Goal: Task Accomplishment & Management: Manage account settings

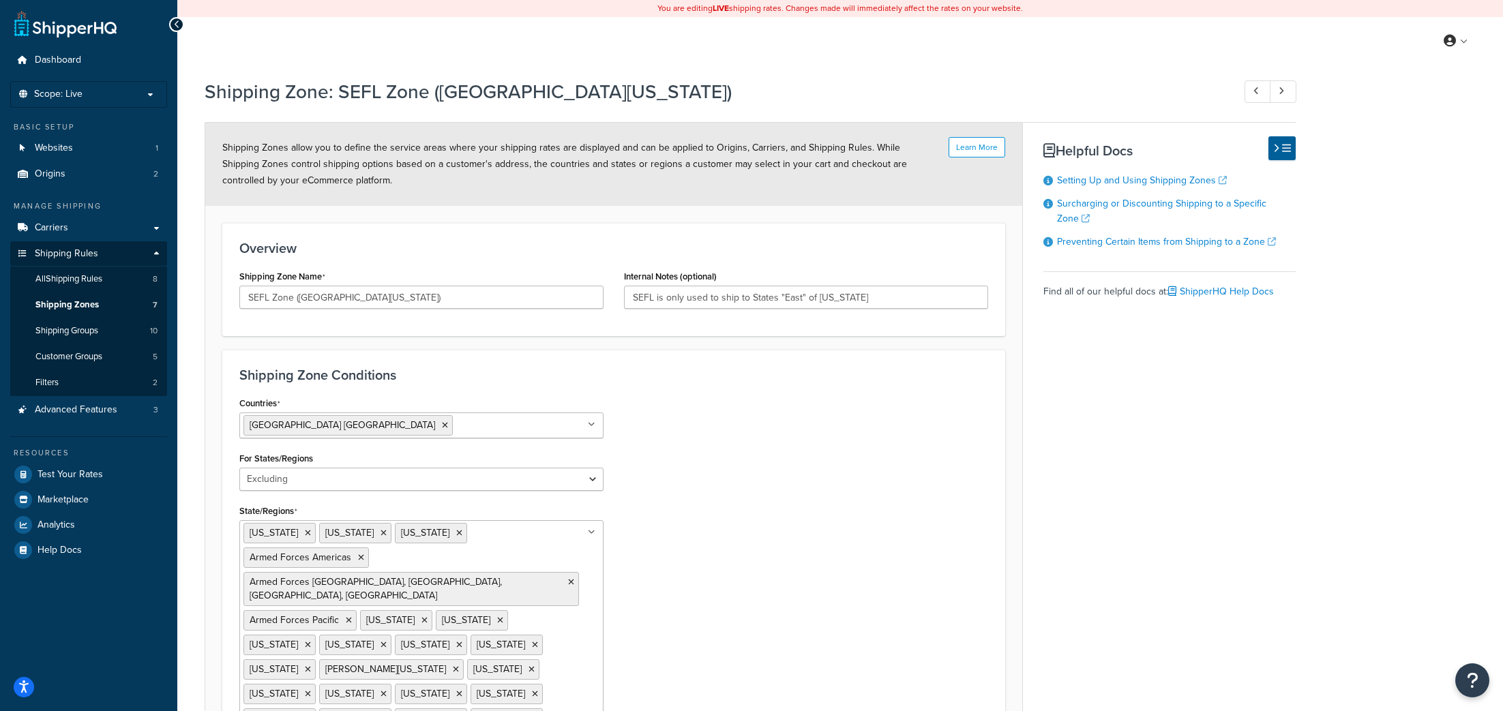
select select "excluding"
click at [64, 256] on span "Shipping Rules" at bounding box center [66, 254] width 63 height 12
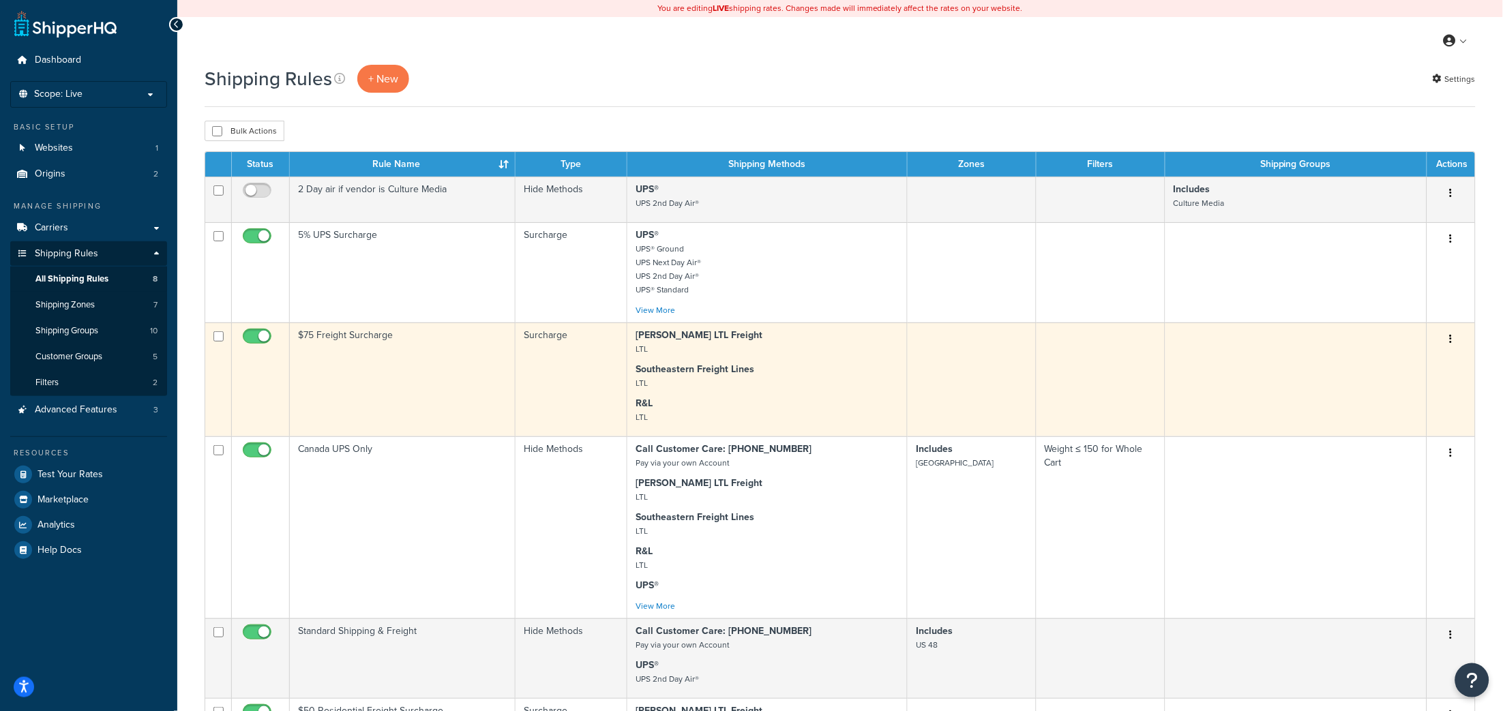
click at [387, 368] on td "$75 Freight Surcharge" at bounding box center [403, 380] width 226 height 114
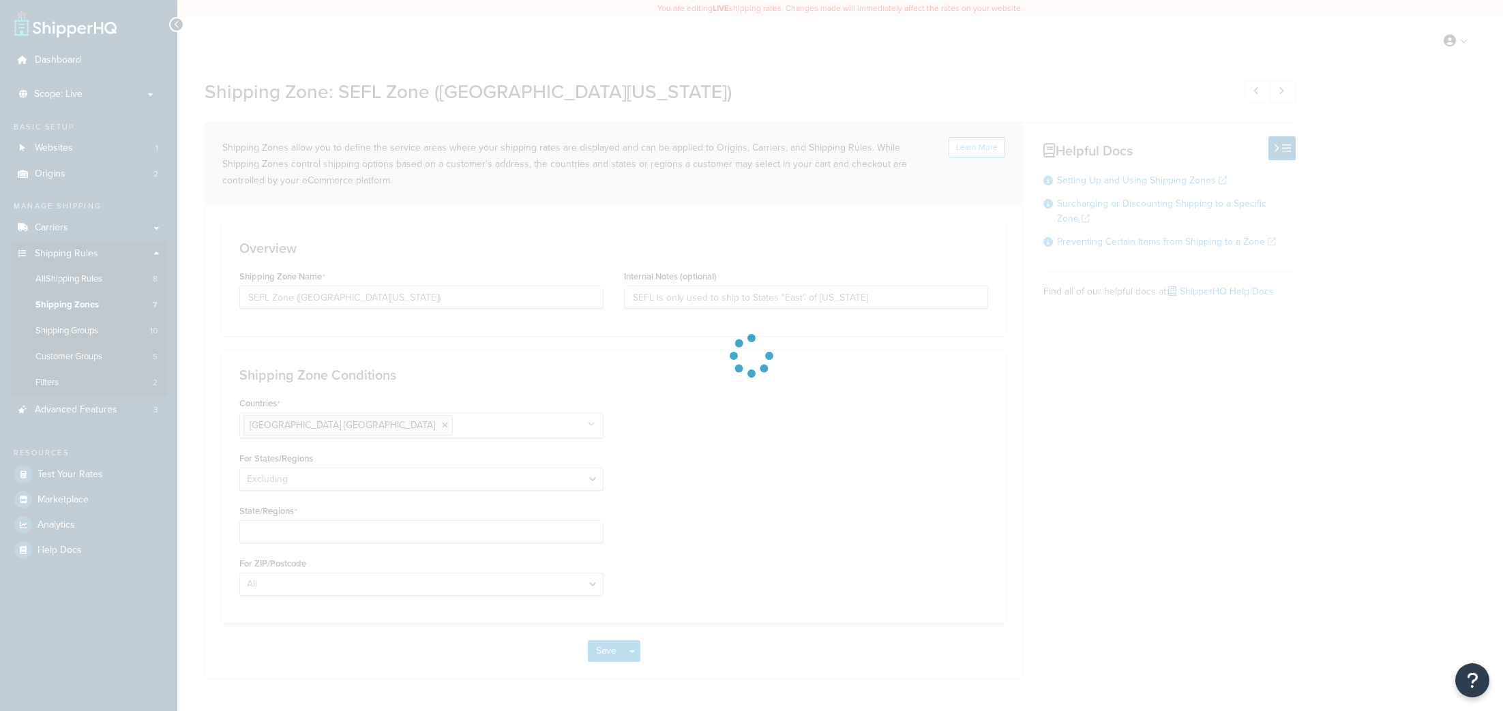
select select "excluding"
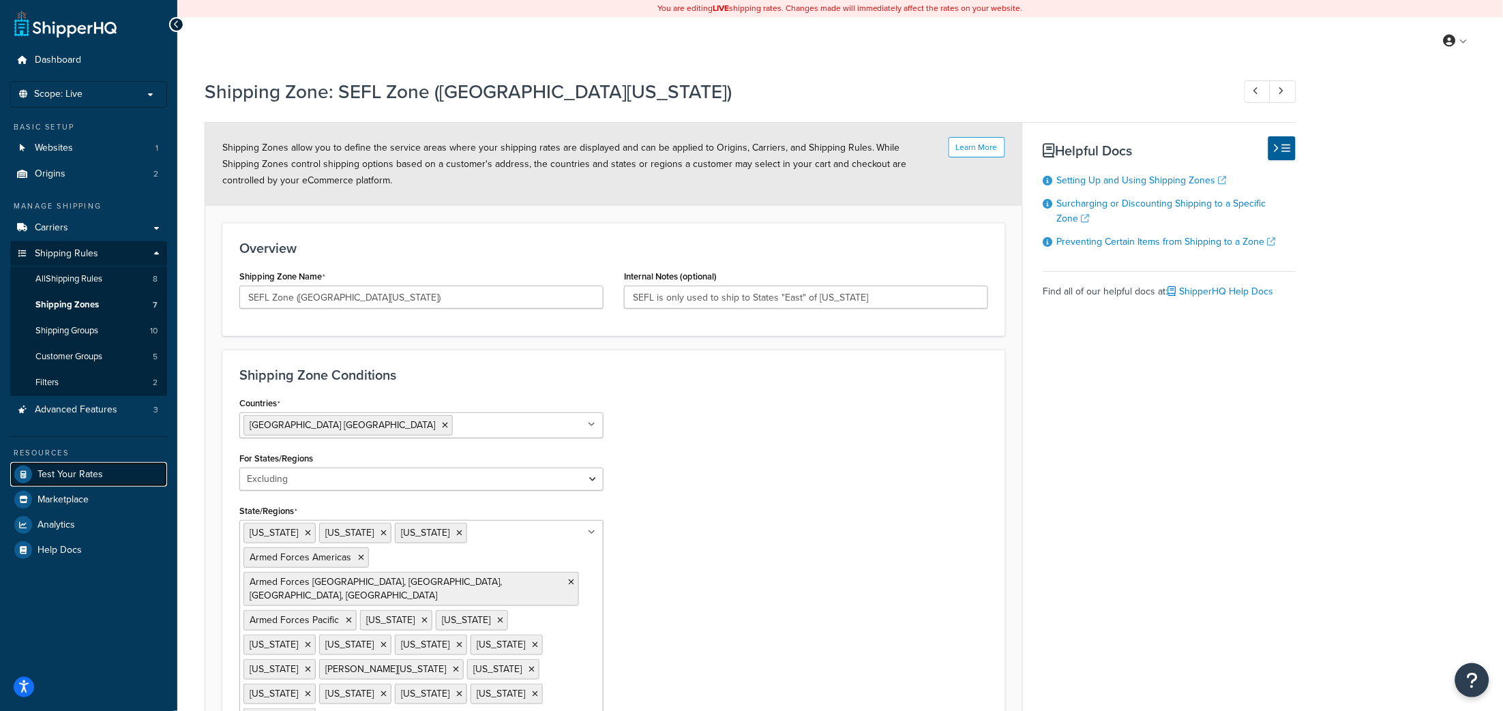
click at [67, 469] on span "Test Your Rates" at bounding box center [70, 475] width 65 height 12
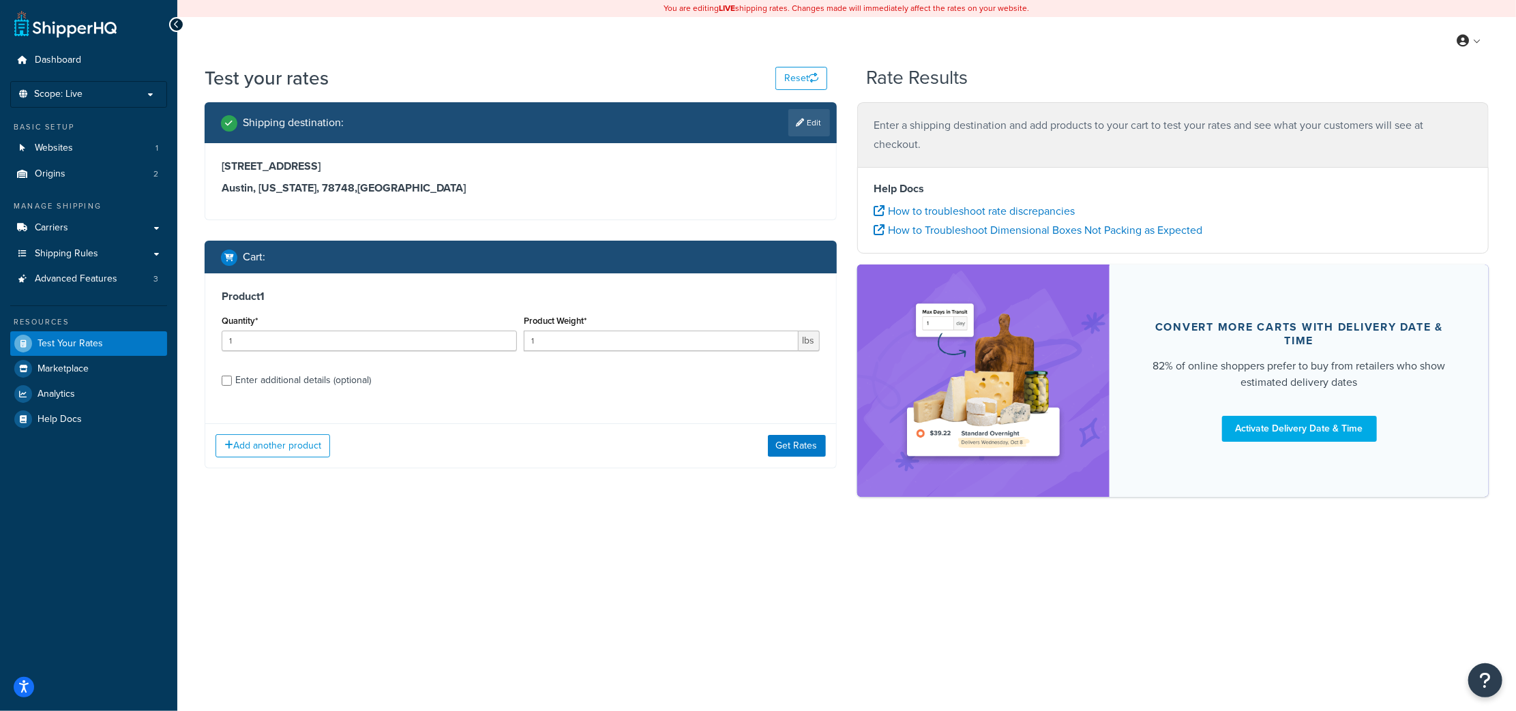
click at [522, 347] on div "Product Weight* 1 lbs" at bounding box center [671, 337] width 302 height 50
click at [540, 342] on input "1" at bounding box center [661, 341] width 274 height 20
type input "175"
drag, startPoint x: 794, startPoint y: 441, endPoint x: 654, endPoint y: 437, distance: 139.9
click at [793, 441] on button "Get Rates" at bounding box center [797, 446] width 58 height 22
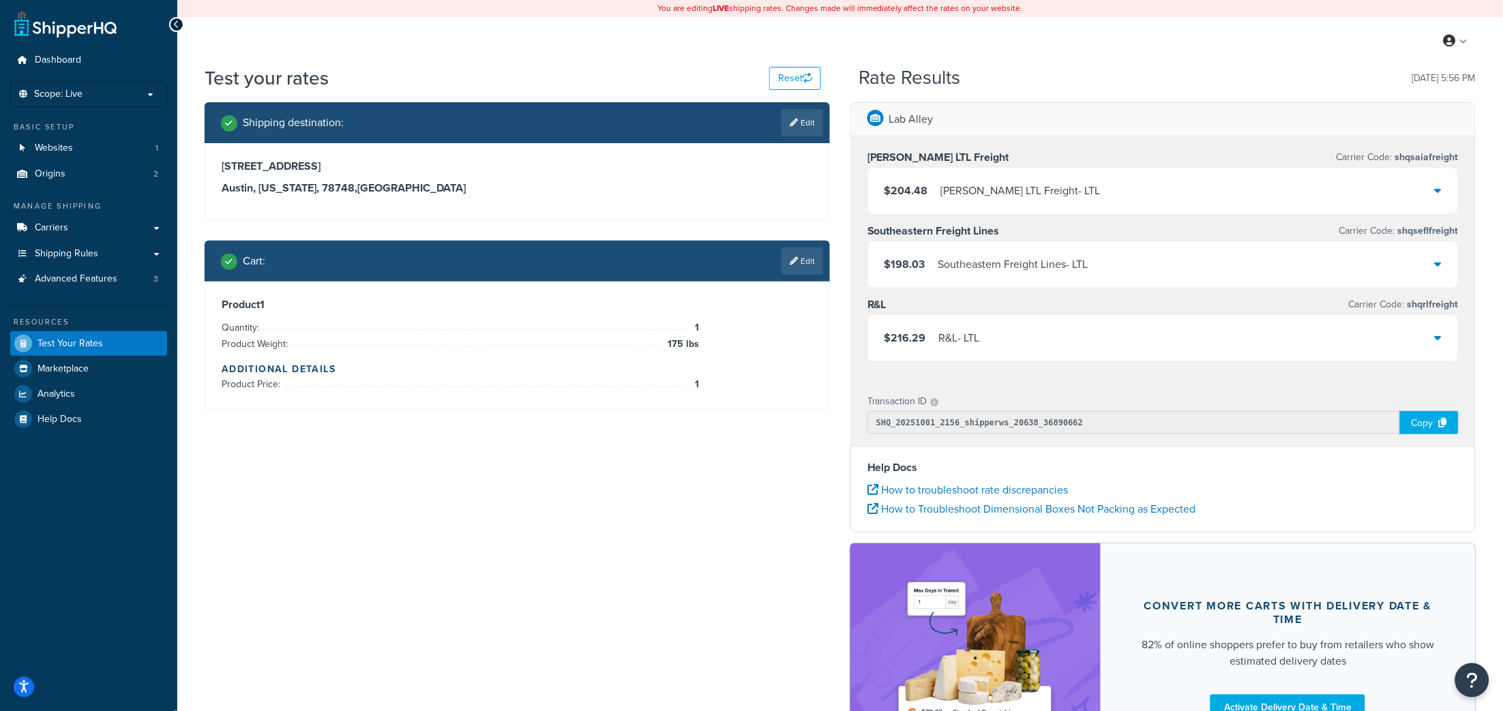
click at [1445, 338] on div "$216.29 R&L - LTL" at bounding box center [1163, 338] width 590 height 46
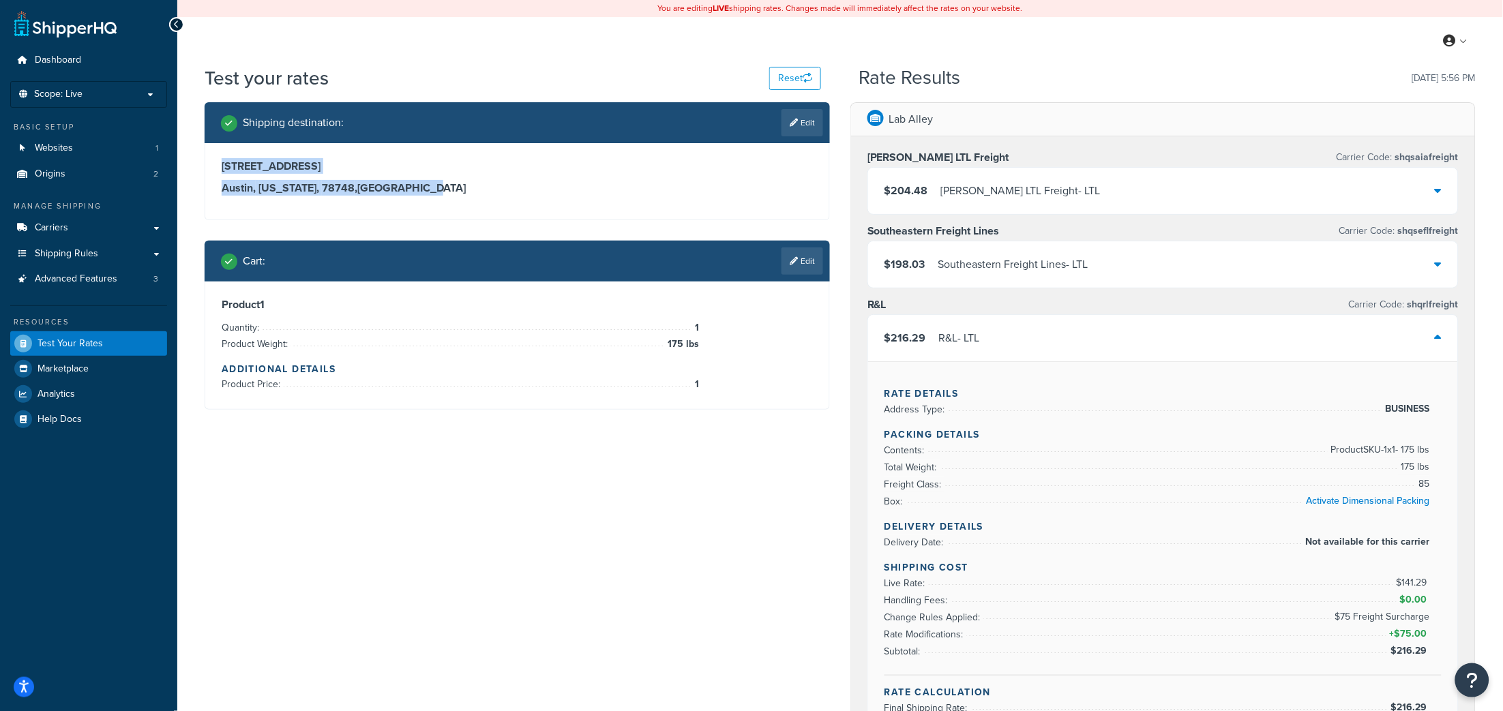
drag, startPoint x: 404, startPoint y: 192, endPoint x: 222, endPoint y: 164, distance: 184.1
click at [222, 164] on div "12501 pauls valley road, Suite A Austin, Texas, 78748 , United States" at bounding box center [517, 177] width 591 height 35
copy div "12501 pauls valley road, Suite A Austin, Texas, 78748 , United States"
click at [1440, 269] on icon at bounding box center [1438, 263] width 7 height 11
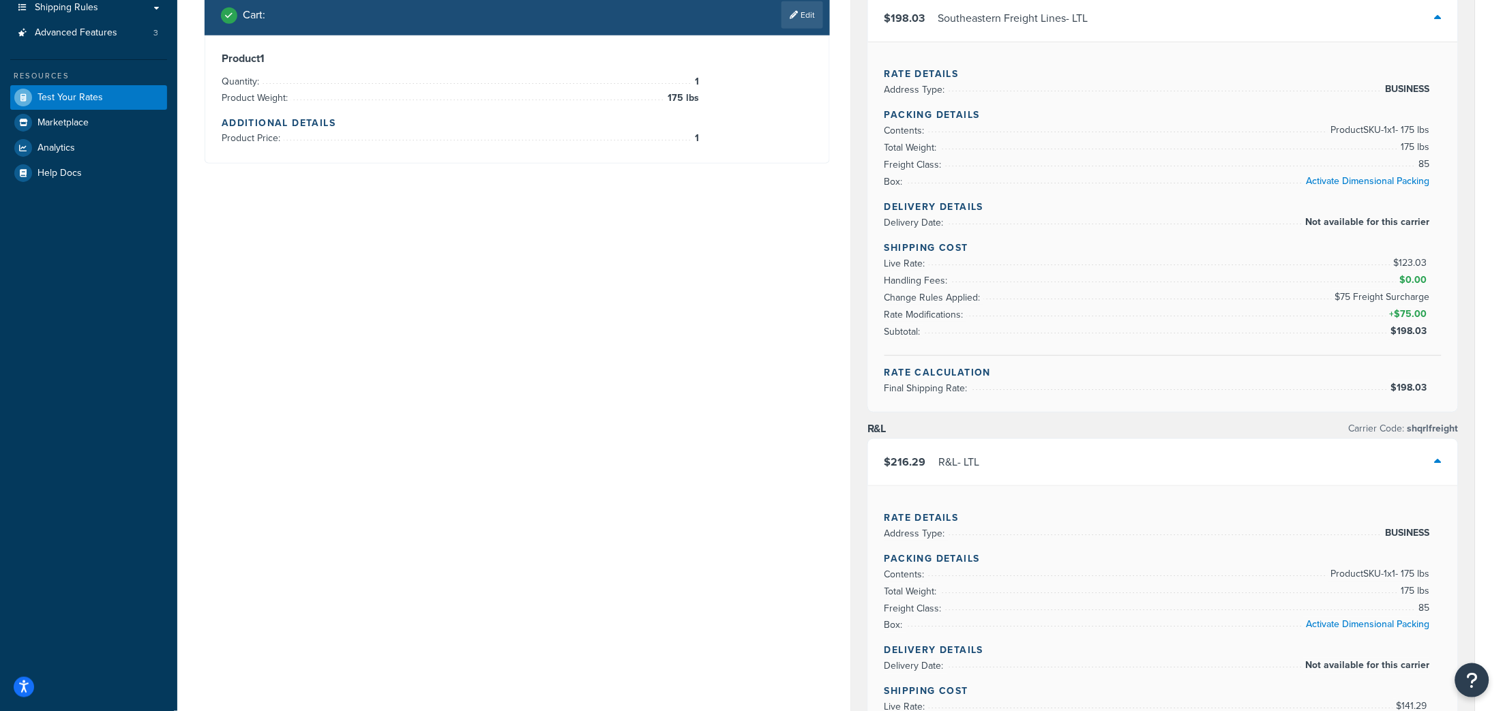
scroll to position [259, 0]
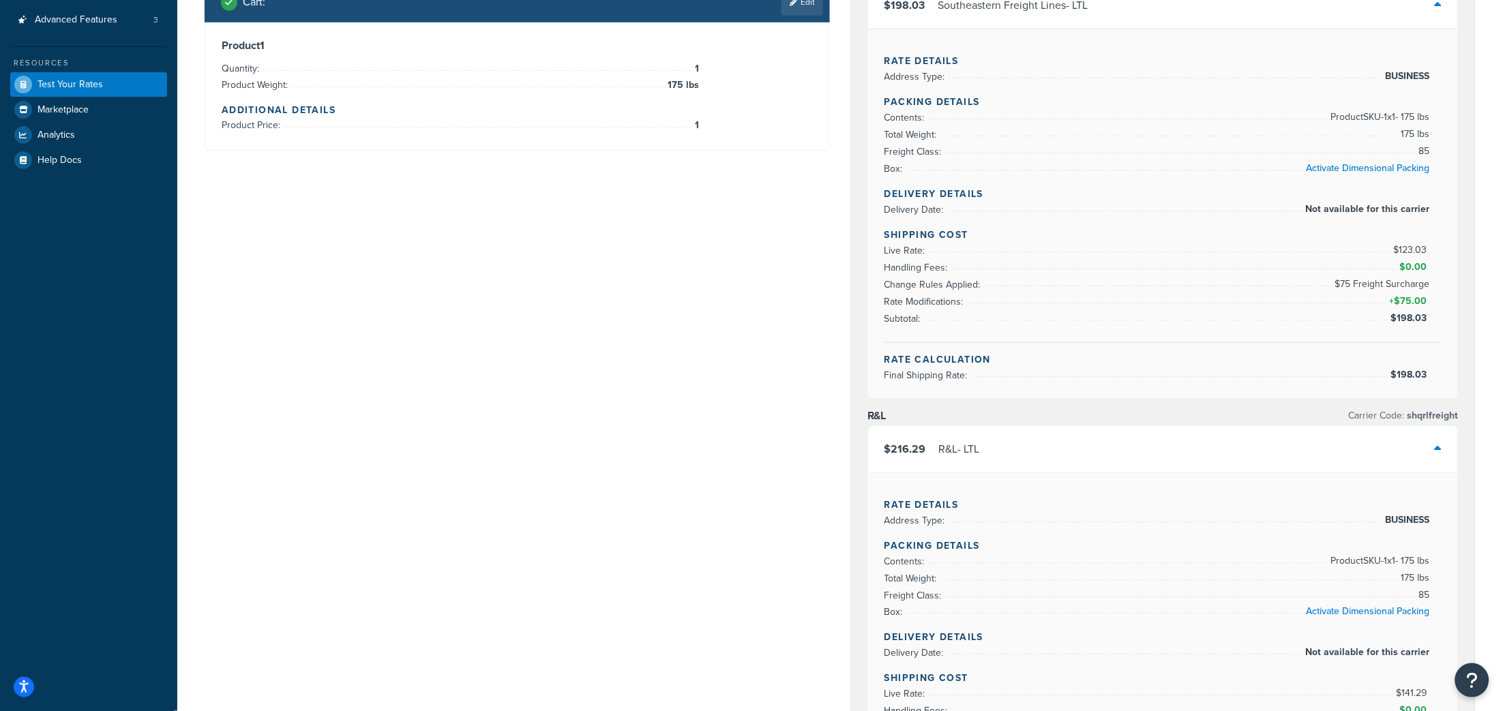
click at [591, 300] on div "Shipping destination : Edit 12501 pauls valley road, Suite A Austin, Texas, 787…" at bounding box center [840, 557] width 1292 height 1428
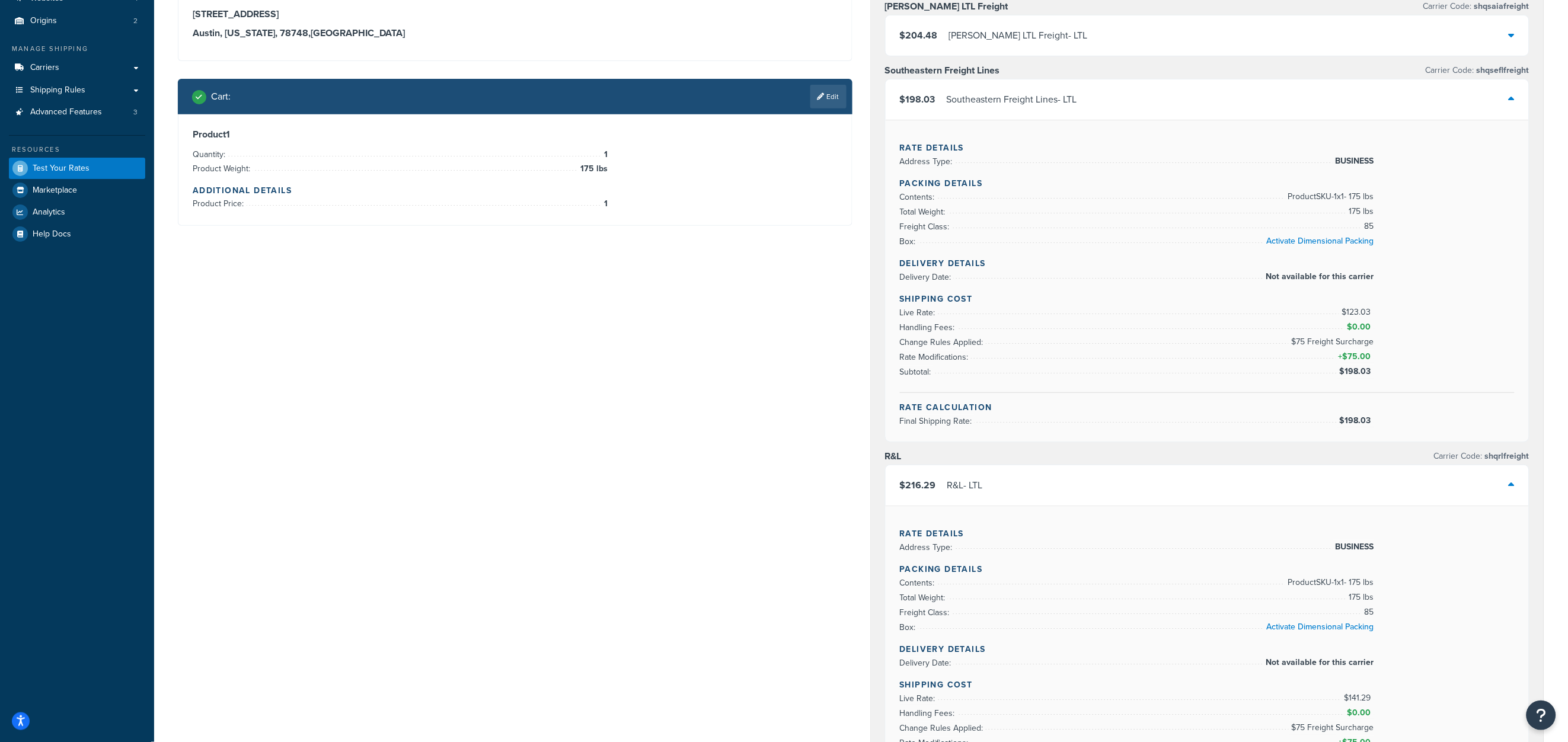
scroll to position [129, 0]
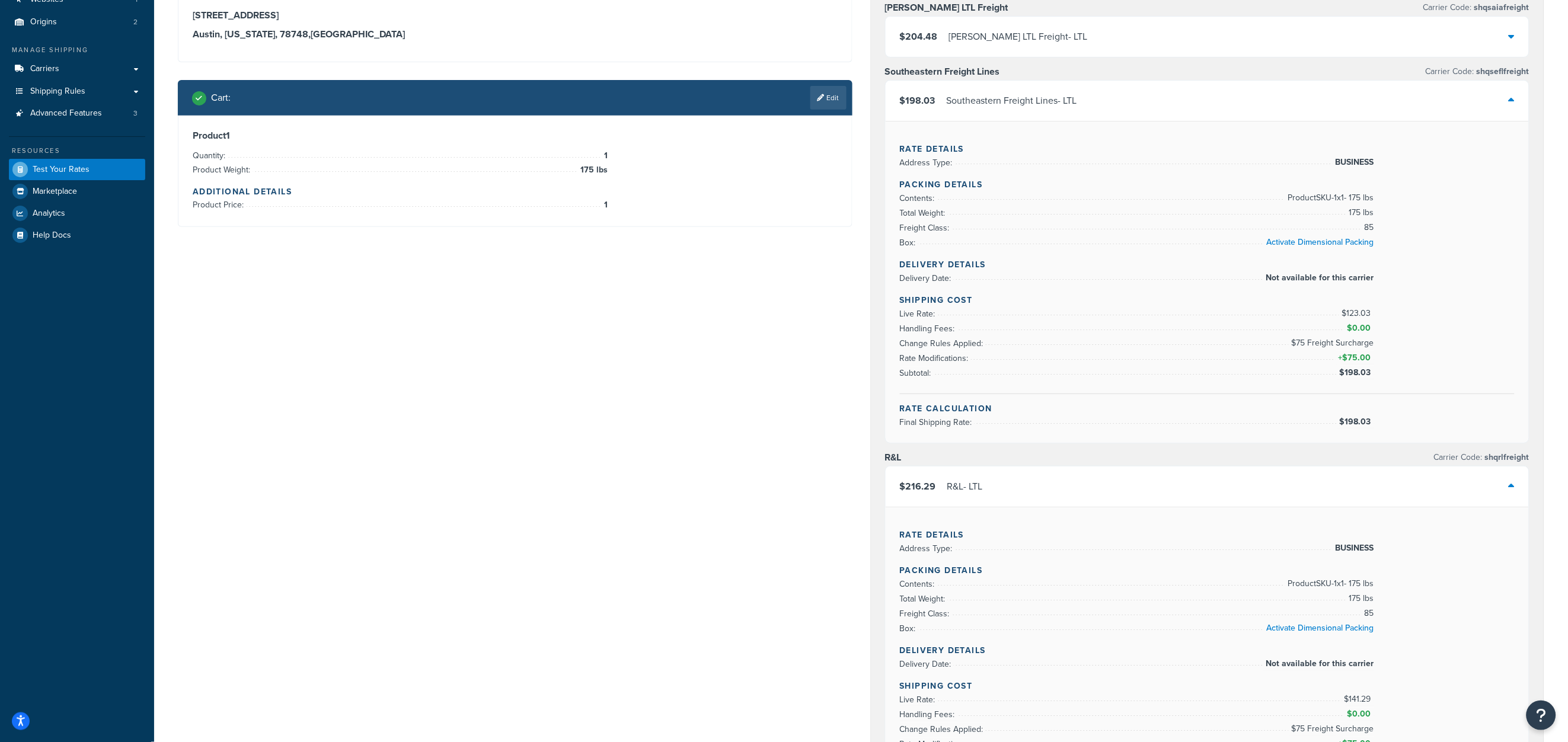
click at [1306, 36] on div "$204.48 SAIA LTL Freight - LTL" at bounding box center [1207, 36] width 644 height 40
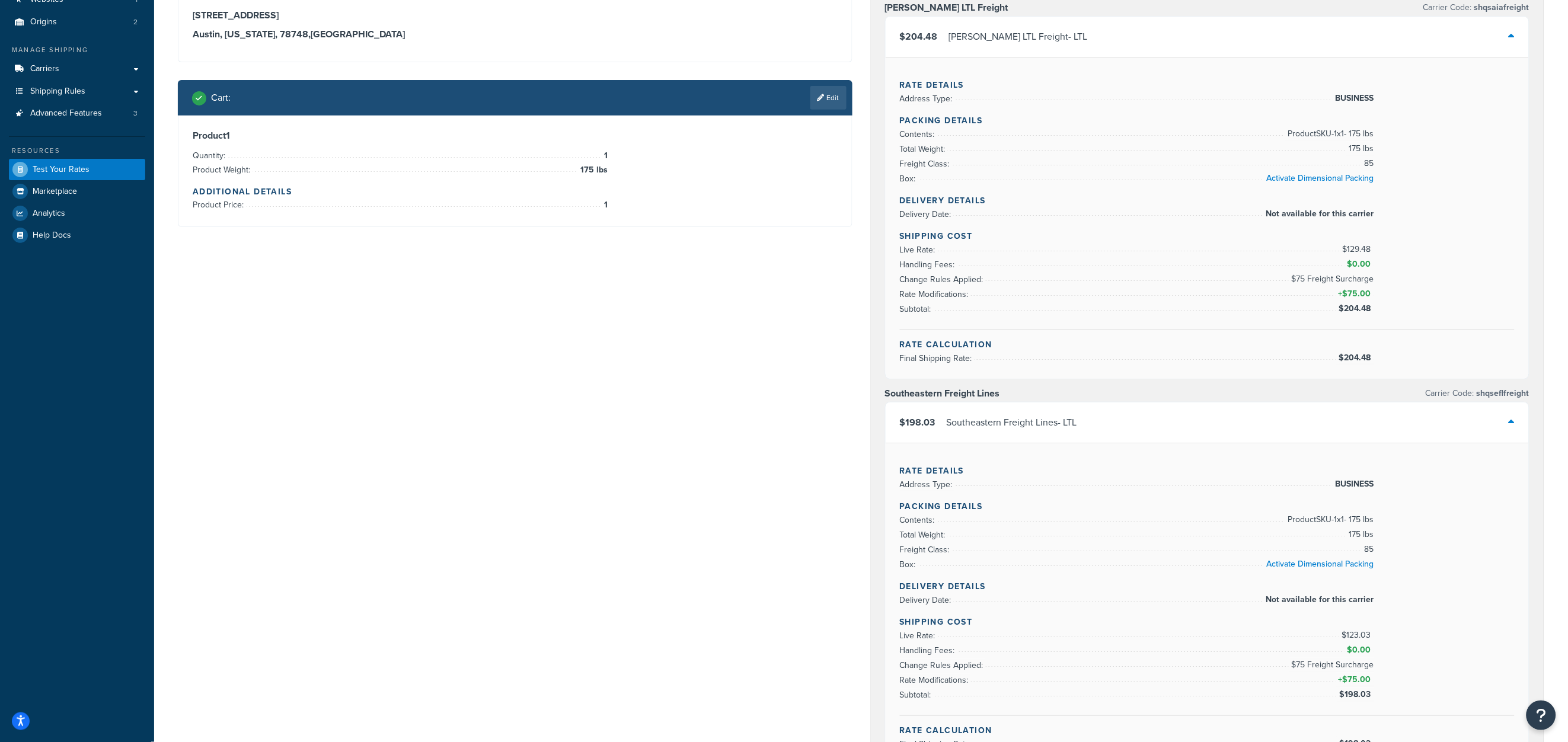
click at [654, 195] on h4 "Additional Details" at bounding box center [515, 191] width 645 height 12
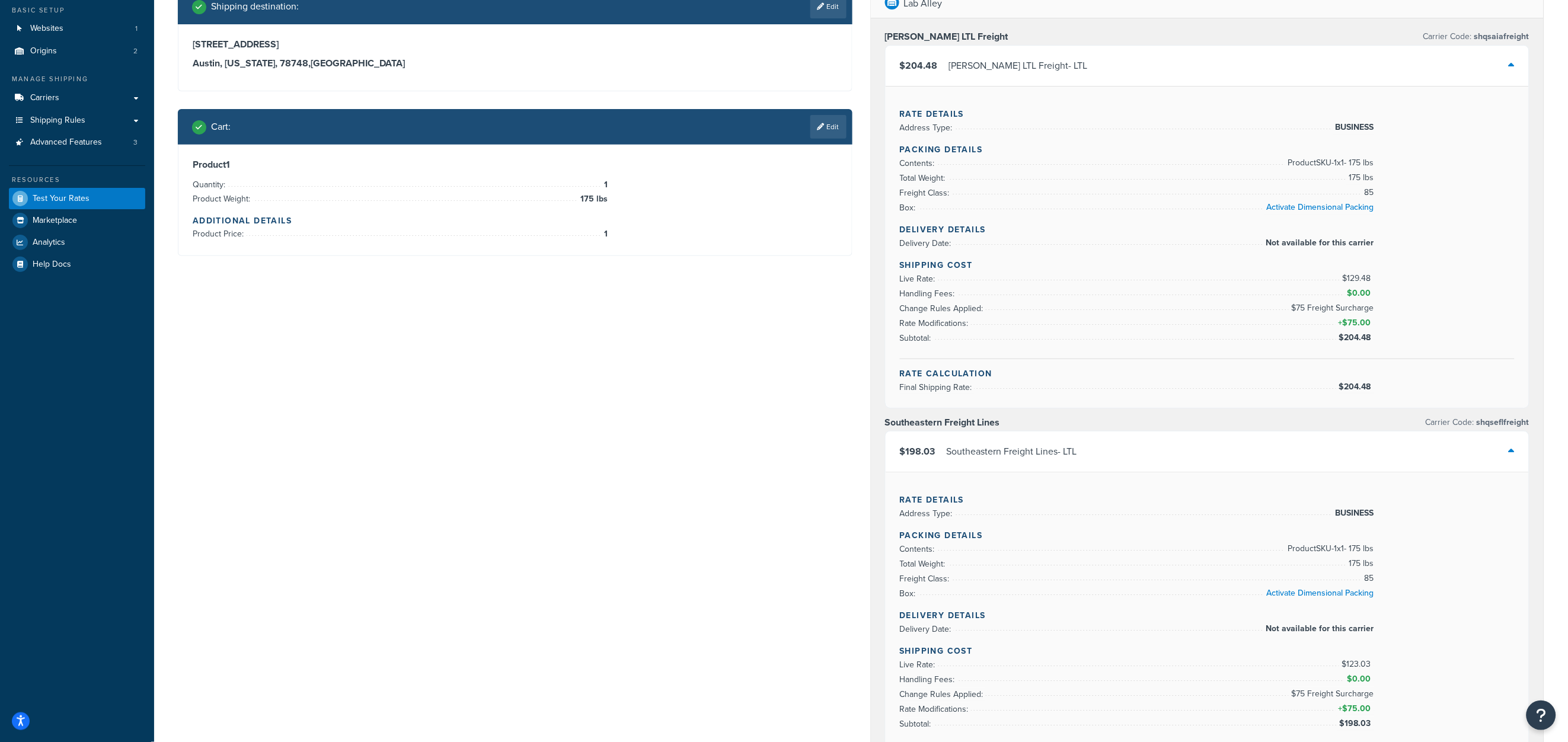
scroll to position [100, 0]
click at [841, 129] on link "Edit" at bounding box center [828, 127] width 37 height 23
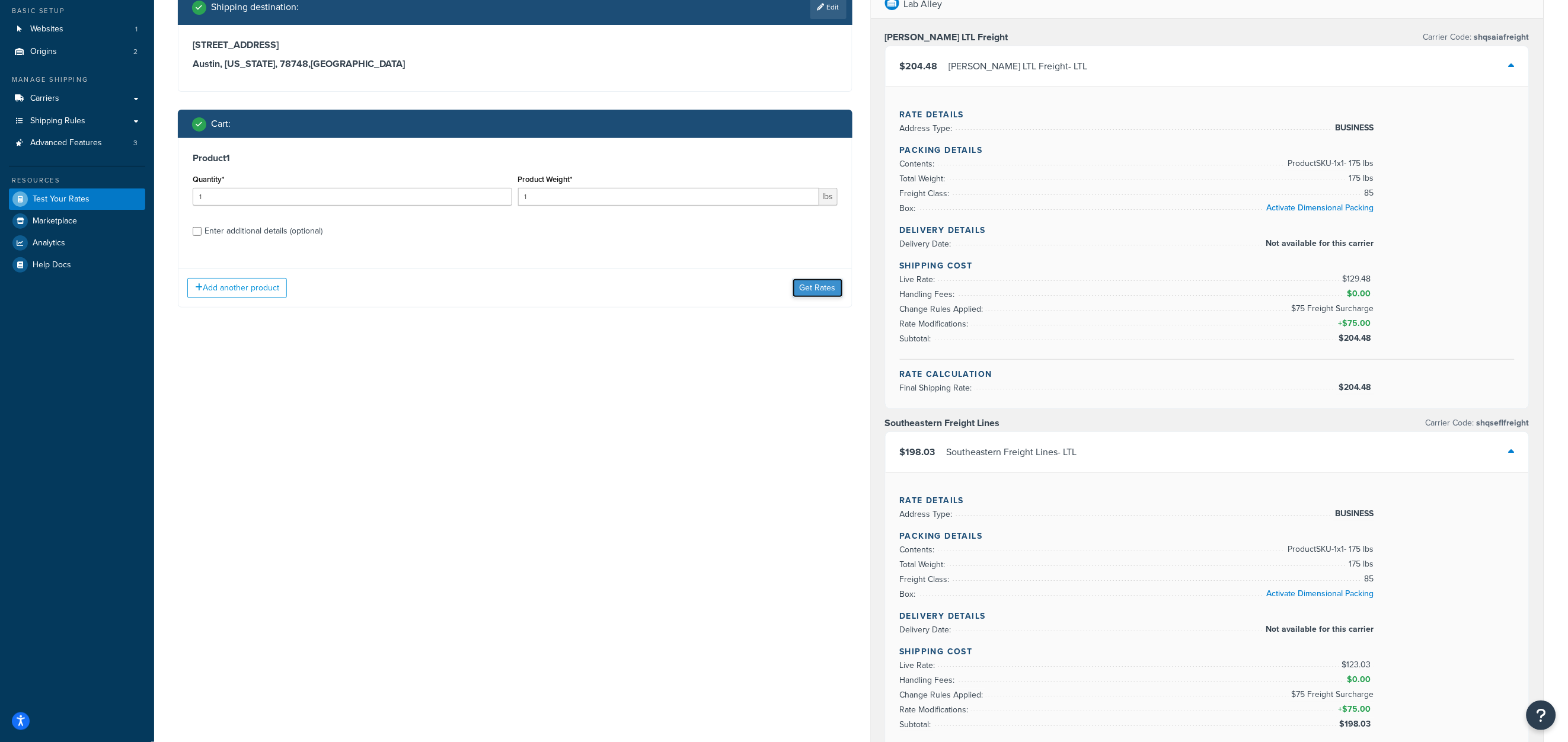
click at [812, 290] on button "Get Rates" at bounding box center [818, 288] width 50 height 19
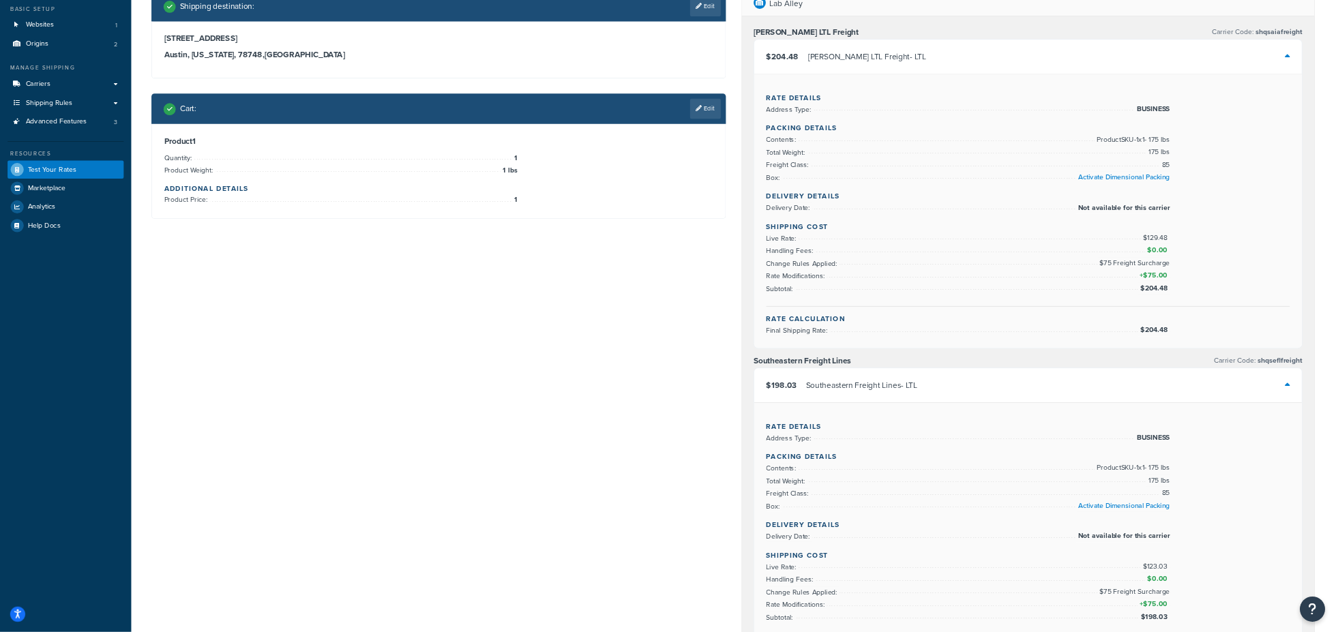
scroll to position [0, 0]
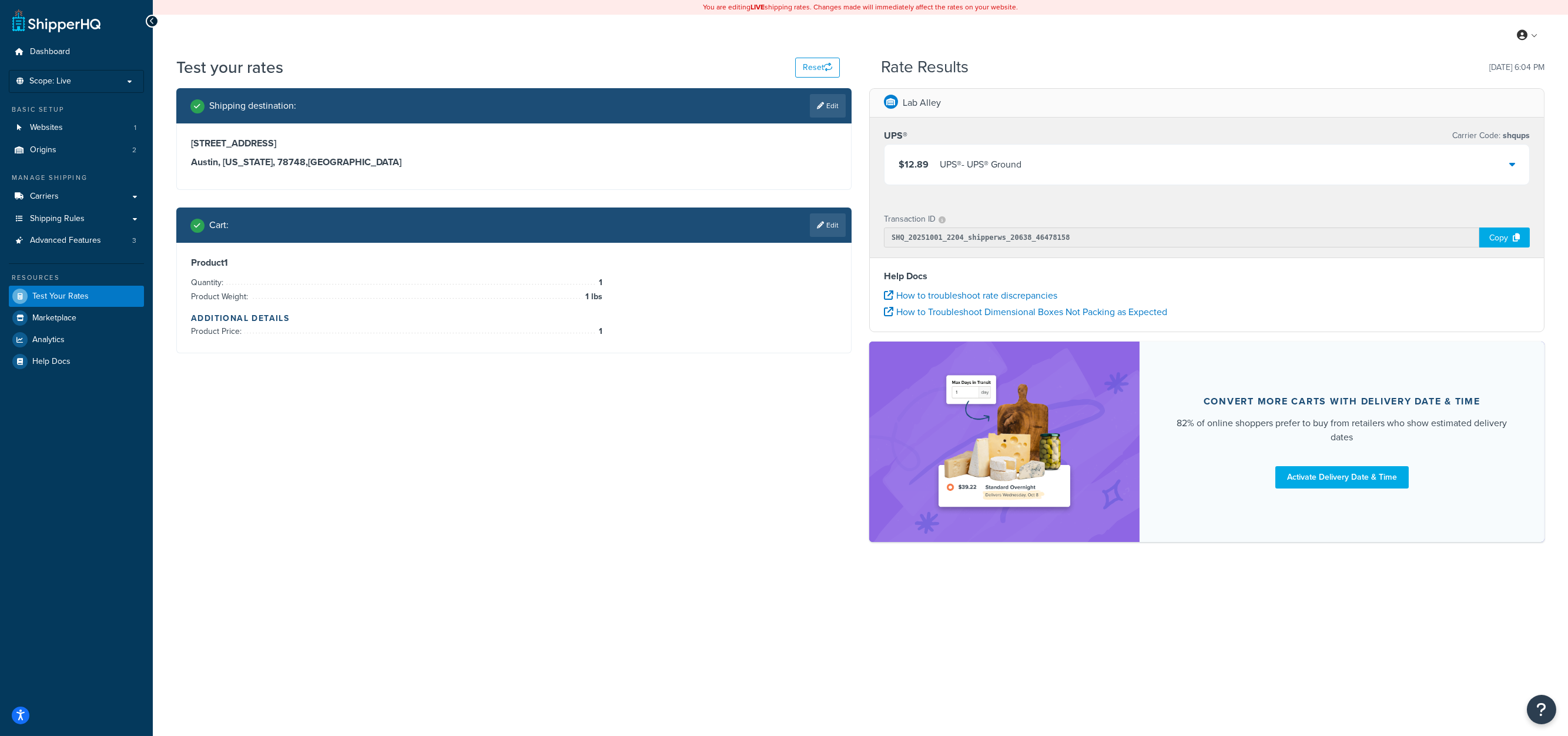
click at [191, 413] on div "Shipping destination : Edit 12501 pauls valley road, Suite A Austin, Texas, 787…" at bounding box center [860, 321] width 1385 height 465
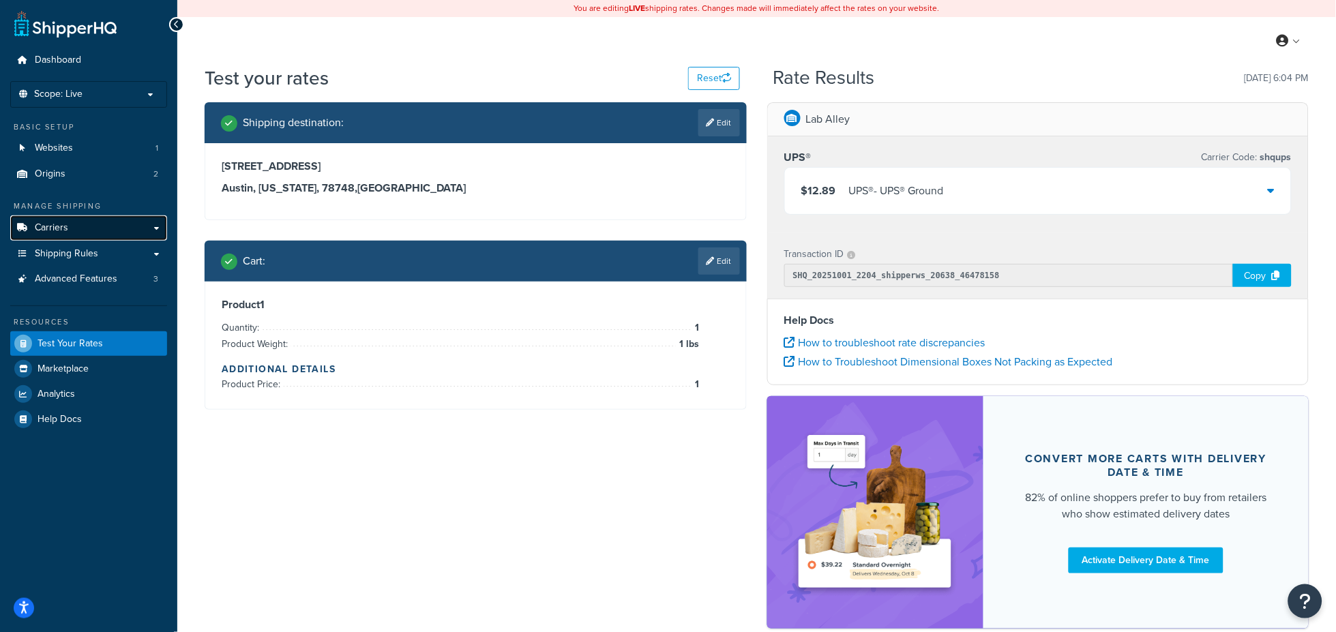
click at [63, 222] on span "Carriers" at bounding box center [51, 228] width 33 height 12
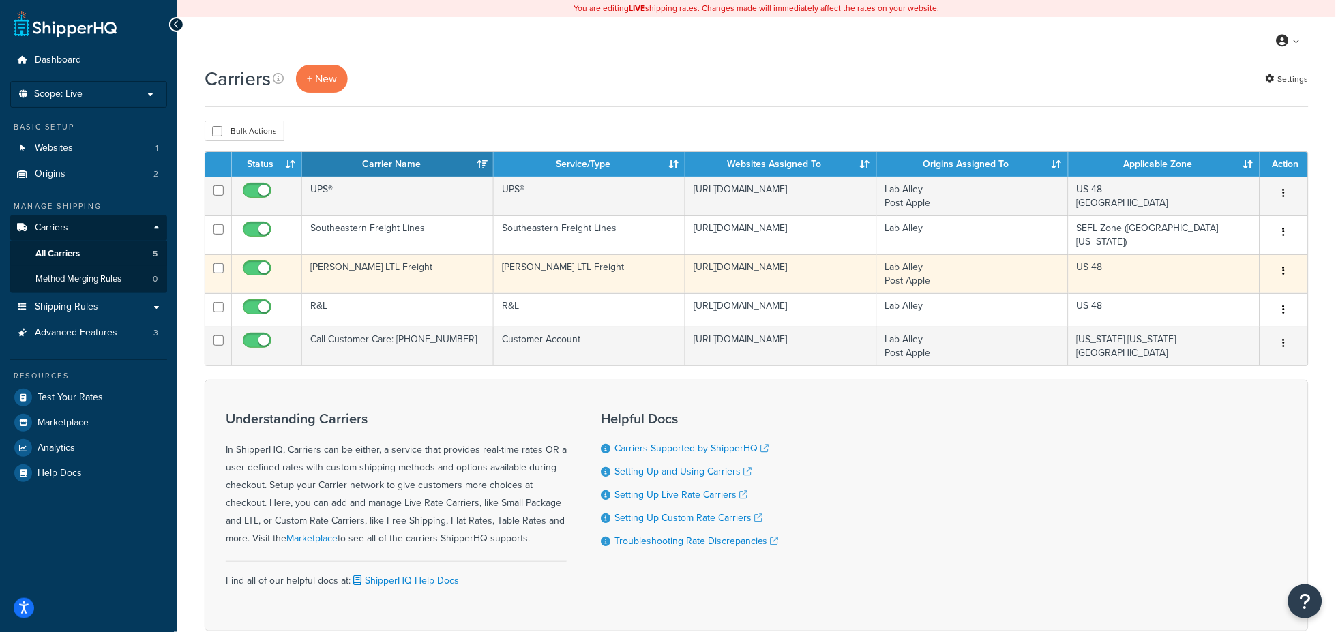
click at [1271, 266] on div "Edit Duplicate [GEOGRAPHIC_DATA]" at bounding box center [1284, 272] width 31 height 22
click at [1280, 264] on button "button" at bounding box center [1284, 272] width 19 height 22
click at [1228, 293] on link "Edit" at bounding box center [1230, 294] width 108 height 28
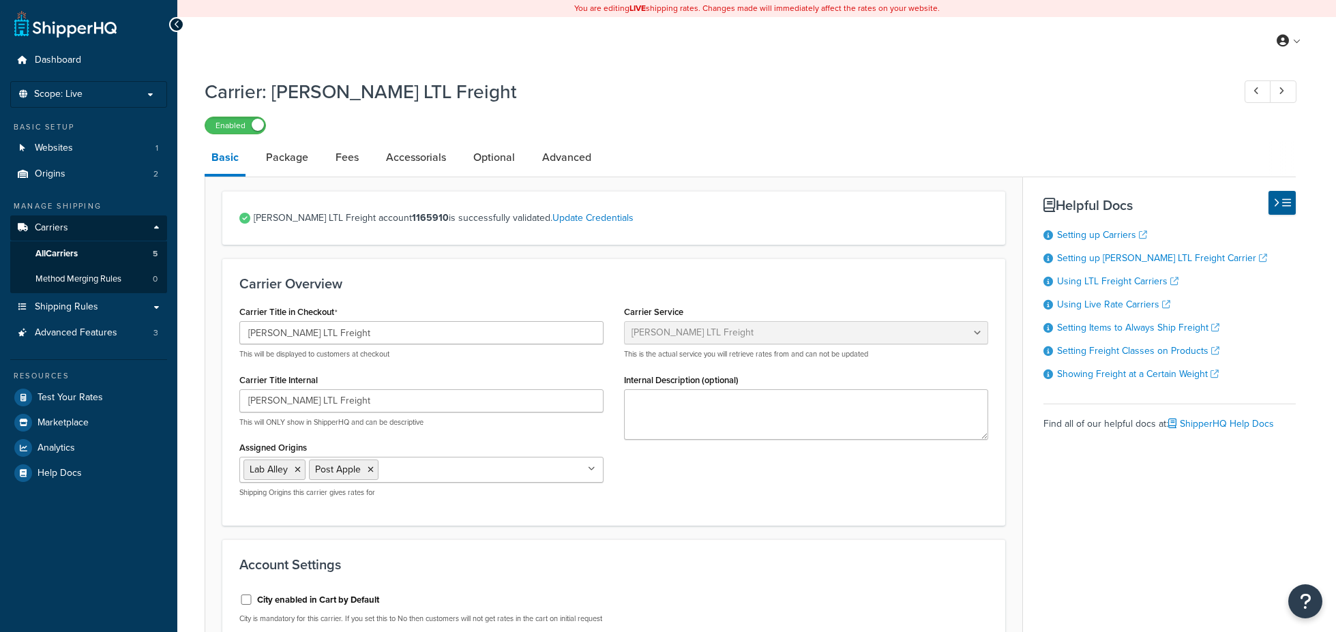
select select "saiaFreight"
click at [576, 158] on link "Advanced" at bounding box center [566, 157] width 63 height 33
select select "false"
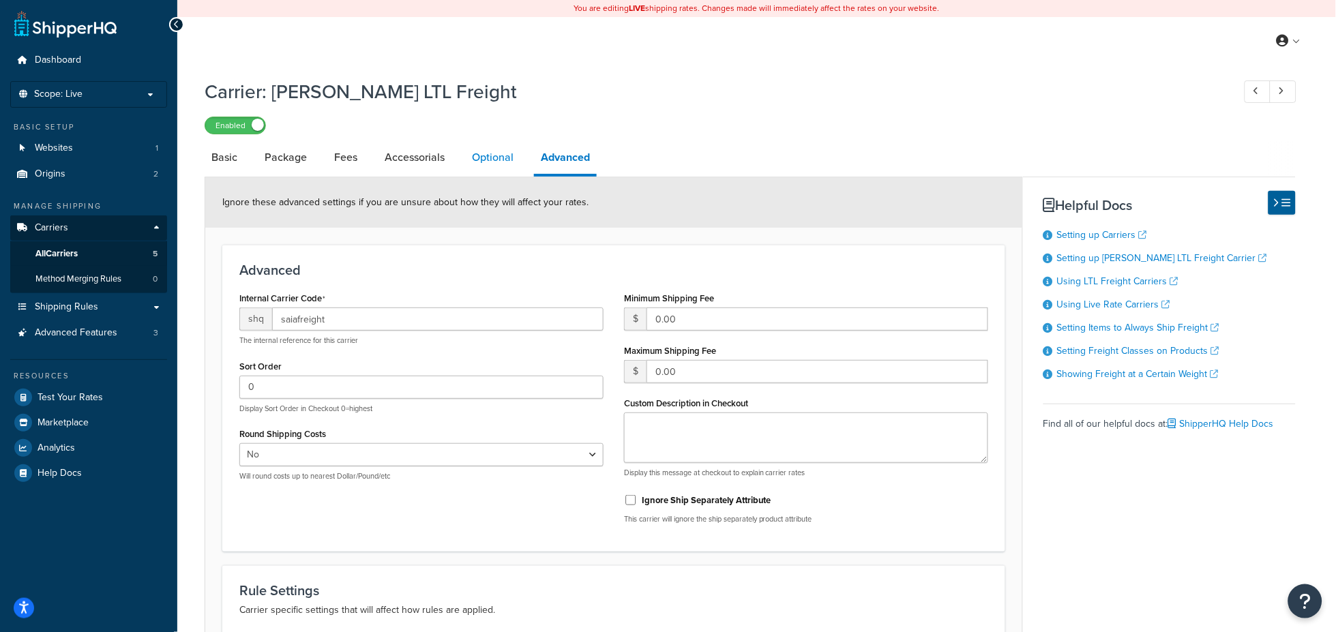
click at [497, 158] on link "Optional" at bounding box center [492, 157] width 55 height 33
select select "85"
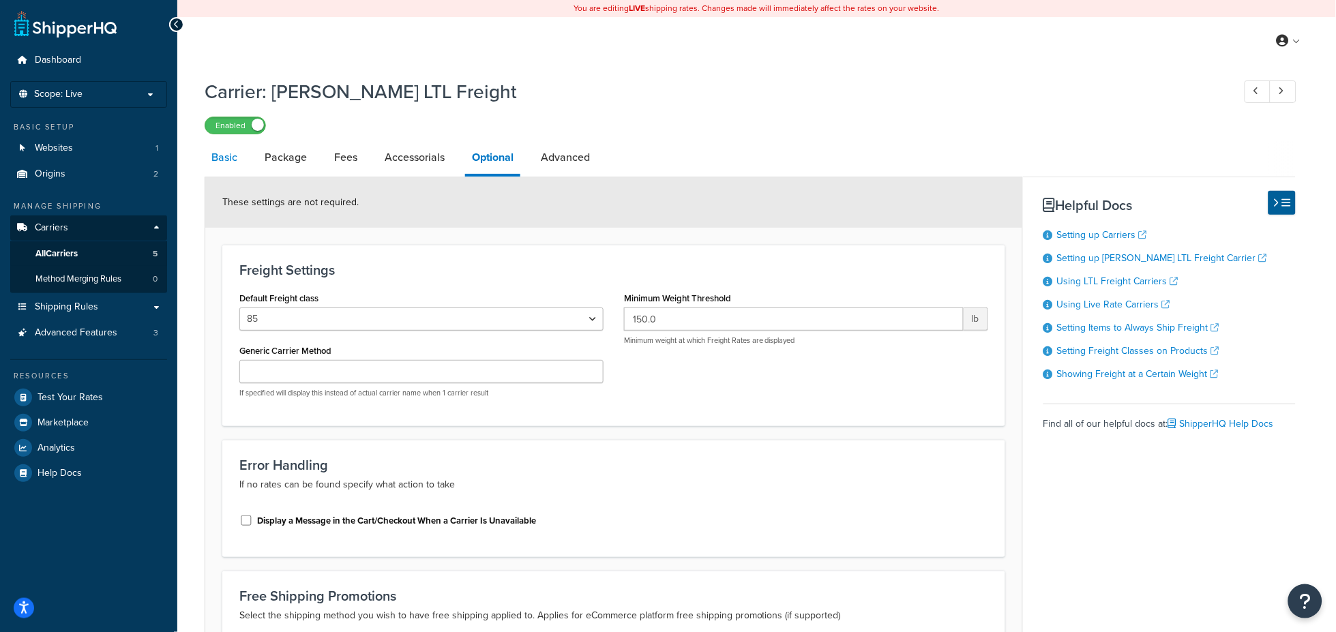
click at [211, 158] on link "Basic" at bounding box center [225, 157] width 40 height 33
select select "saiaFreight"
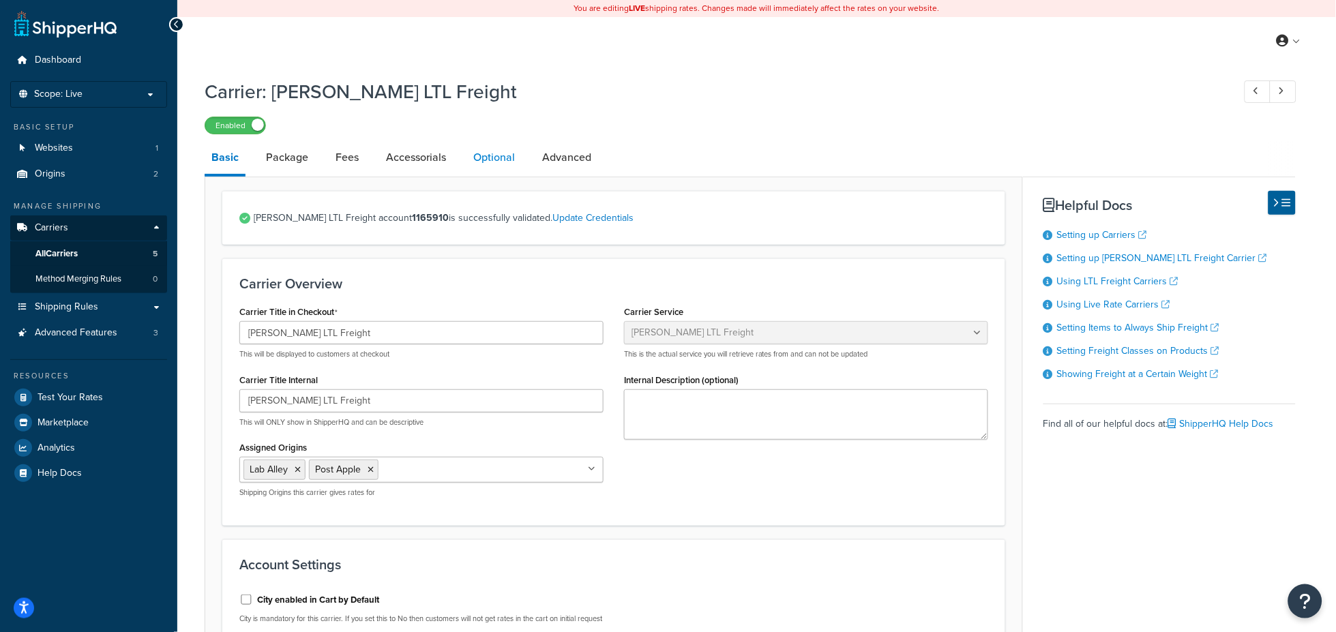
click at [504, 160] on link "Optional" at bounding box center [494, 157] width 55 height 33
select select "85"
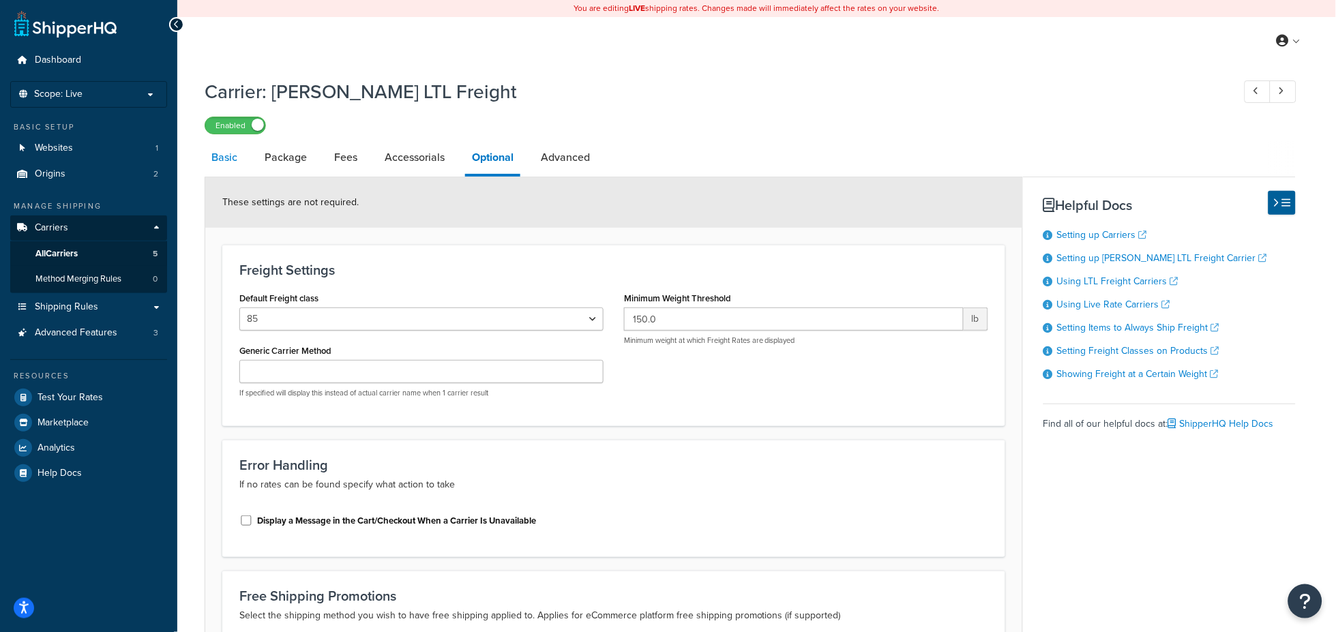
click at [214, 158] on link "Basic" at bounding box center [225, 157] width 40 height 33
select select "saiaFreight"
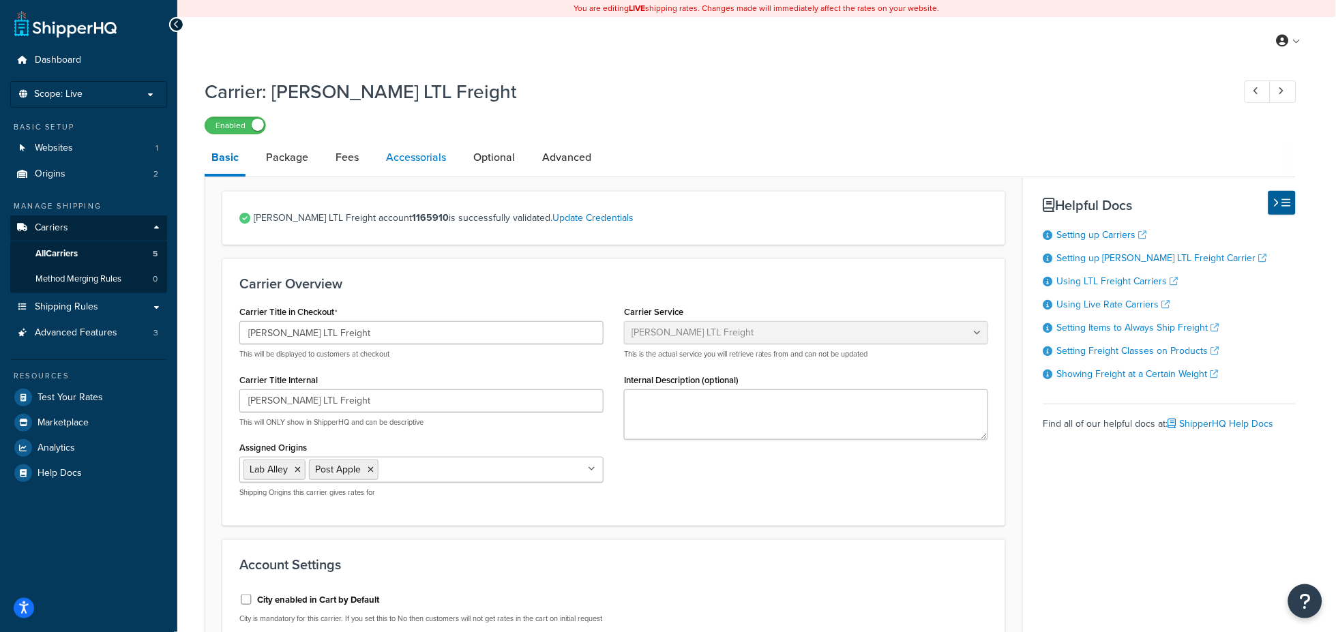
click at [423, 159] on link "Accessorials" at bounding box center [416, 157] width 74 height 33
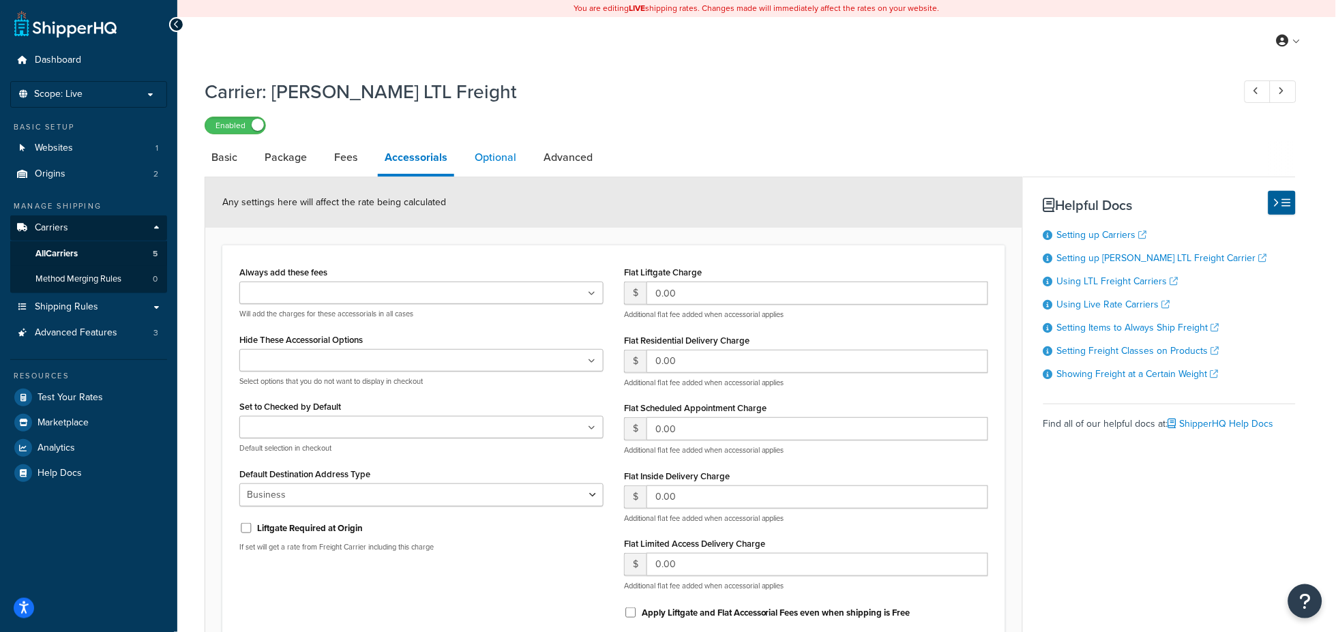
click at [495, 159] on link "Optional" at bounding box center [495, 157] width 55 height 33
select select "85"
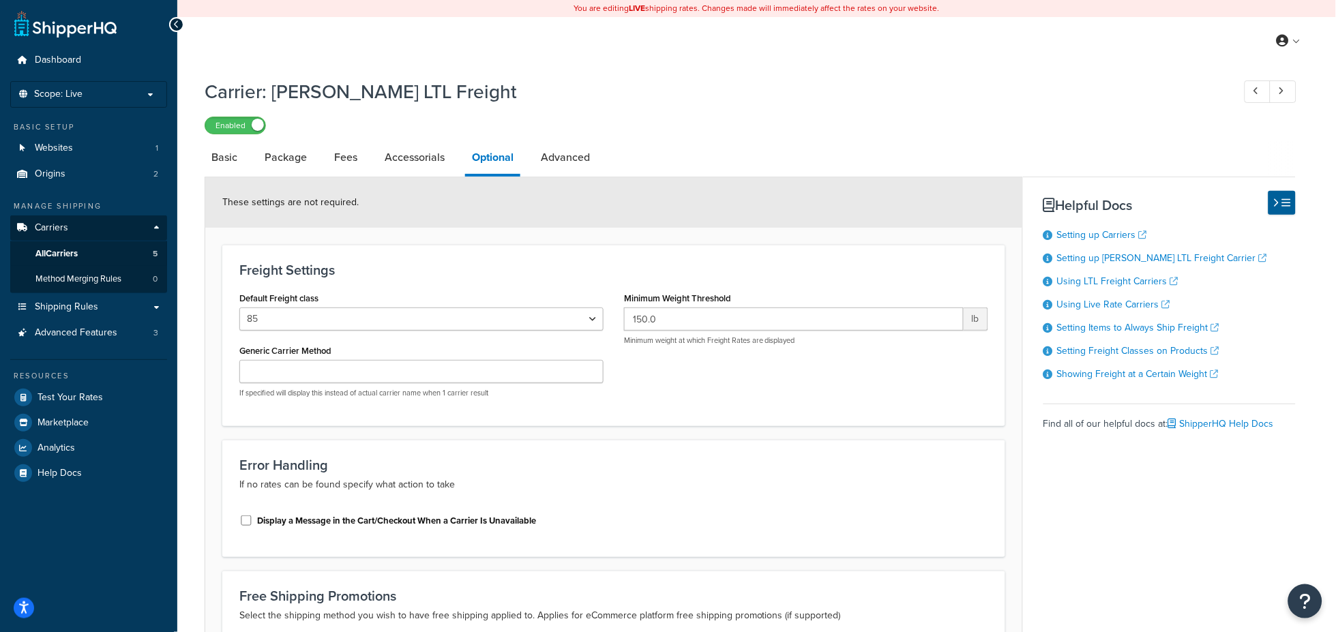
click at [176, 20] on icon at bounding box center [177, 25] width 6 height 10
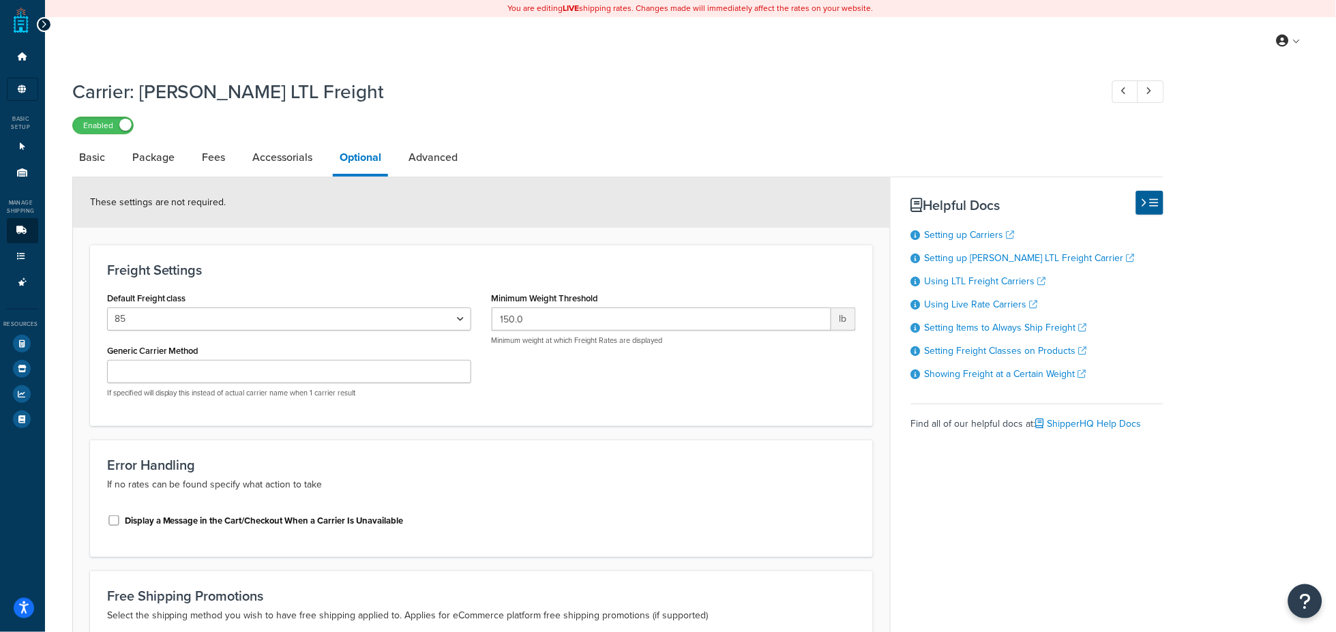
click at [47, 26] on div at bounding box center [44, 24] width 15 height 15
click at [43, 20] on icon at bounding box center [44, 25] width 6 height 10
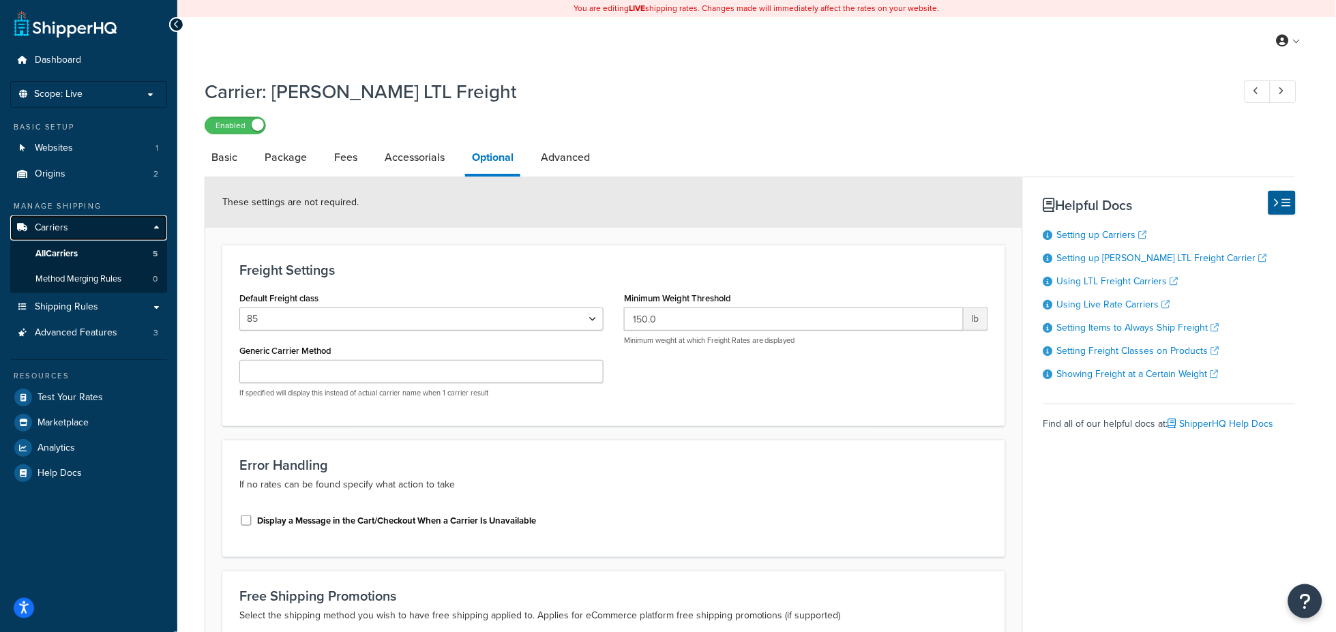
click at [62, 235] on link "Carriers" at bounding box center [88, 228] width 157 height 25
click at [61, 250] on span "All Carriers" at bounding box center [56, 254] width 42 height 12
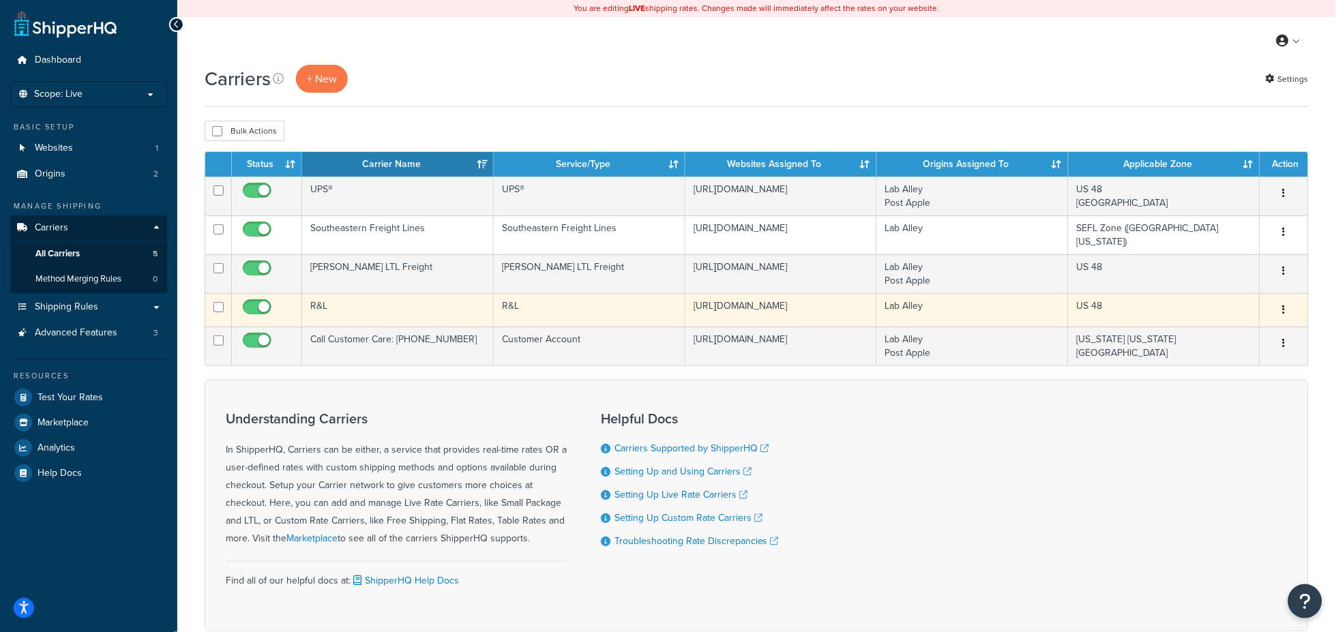
click at [1286, 302] on button "button" at bounding box center [1284, 310] width 19 height 22
click at [1215, 329] on link "Edit" at bounding box center [1230, 333] width 108 height 28
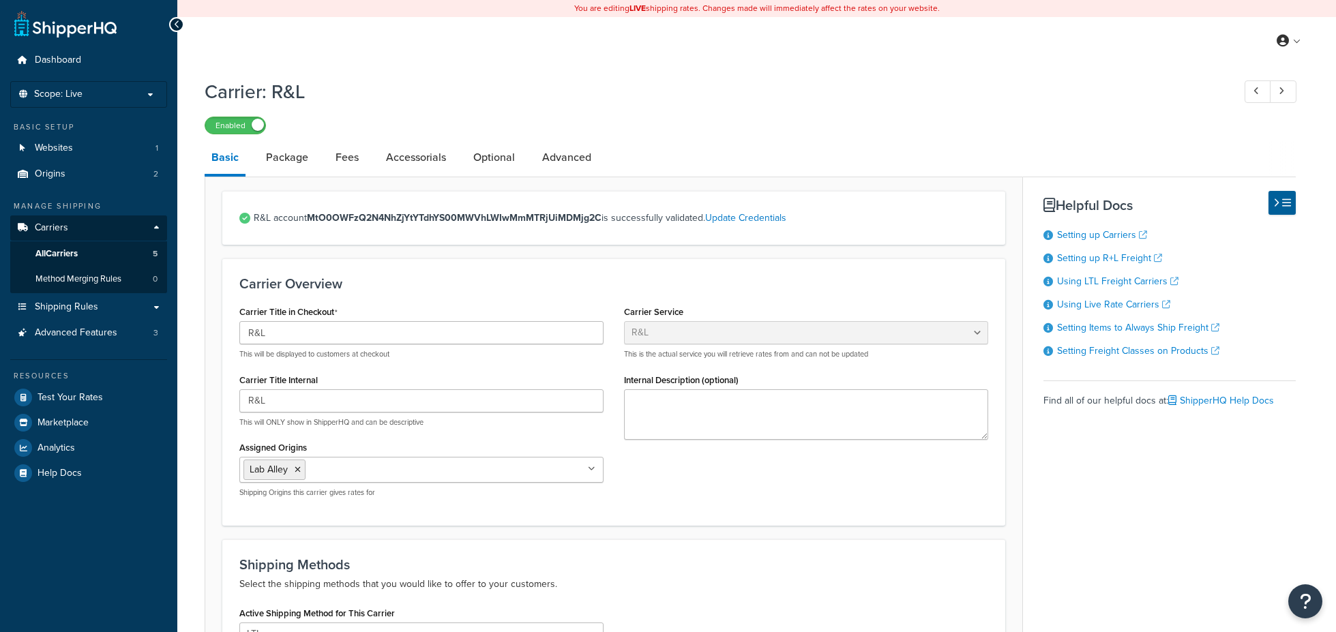
select select "rlFreight"
click at [490, 160] on link "Optional" at bounding box center [494, 157] width 55 height 33
select select "85"
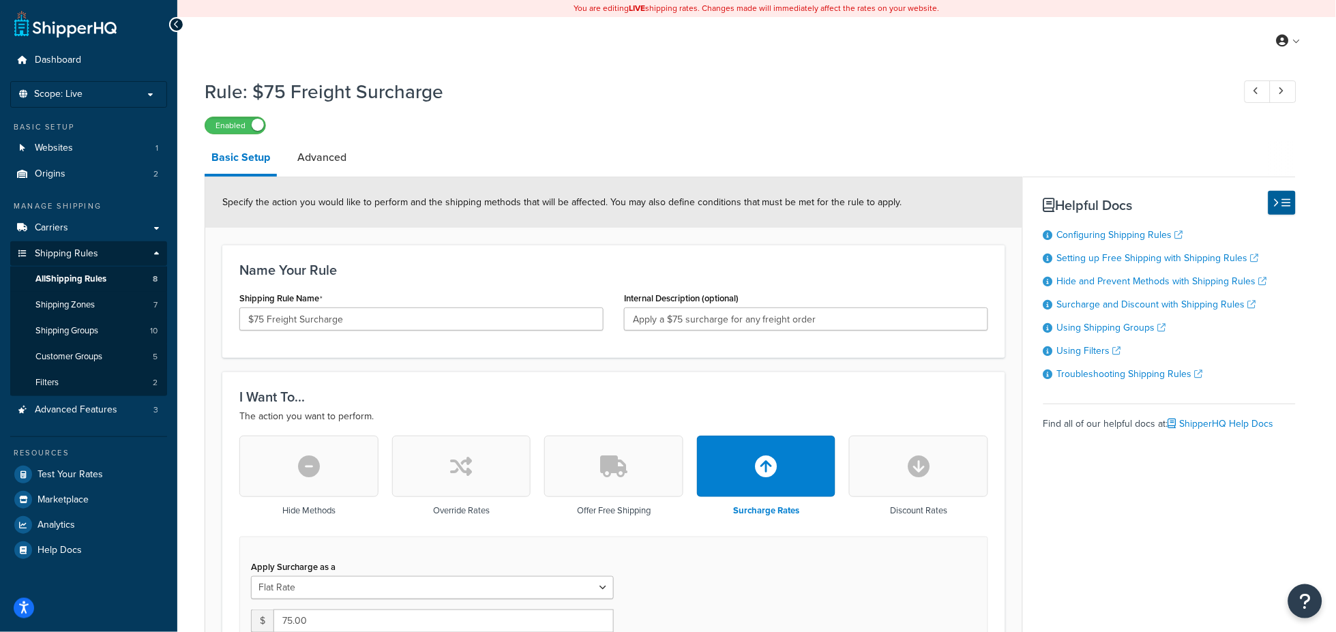
click at [526, 127] on div "Enabled" at bounding box center [750, 124] width 1091 height 19
